Goal: Information Seeking & Learning: Stay updated

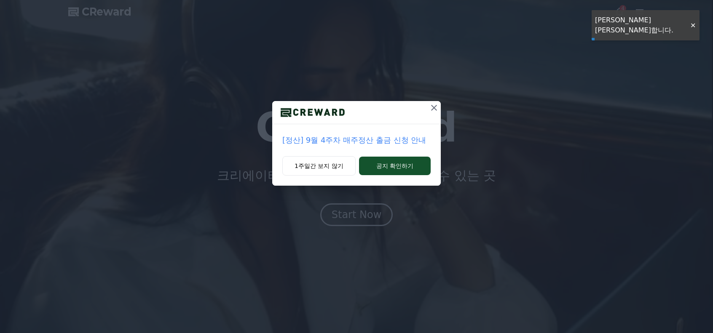
click at [385, 170] on button "공지 확인하기" at bounding box center [395, 166] width 72 height 19
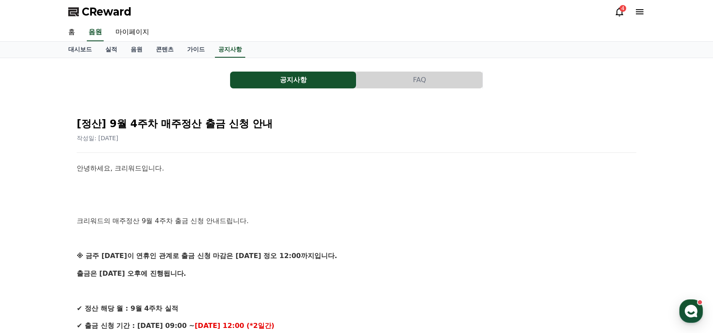
click at [238, 54] on link "공지사항" at bounding box center [230, 50] width 30 height 16
